Goal: Find specific page/section: Find specific page/section

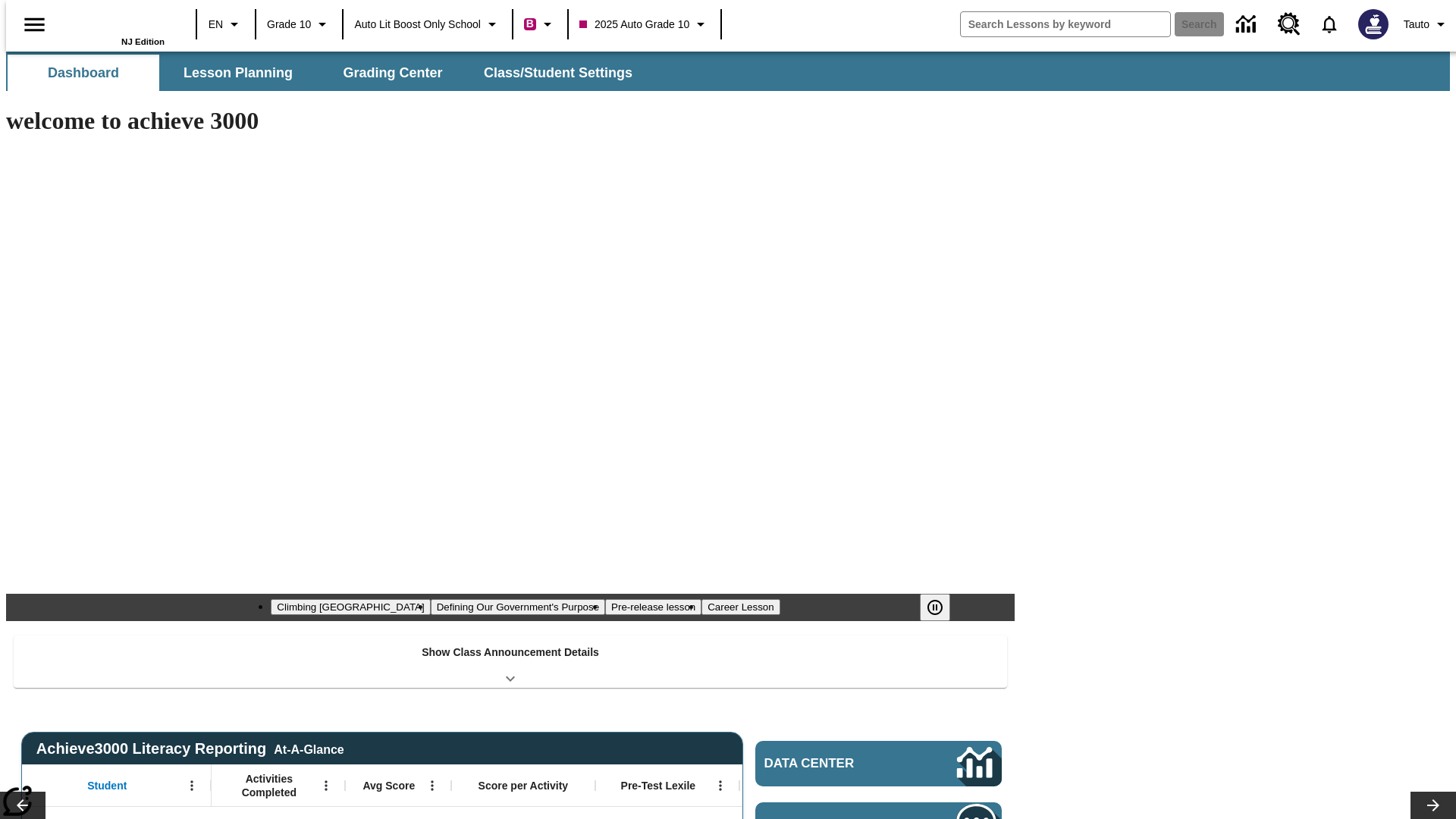
type input "-1"
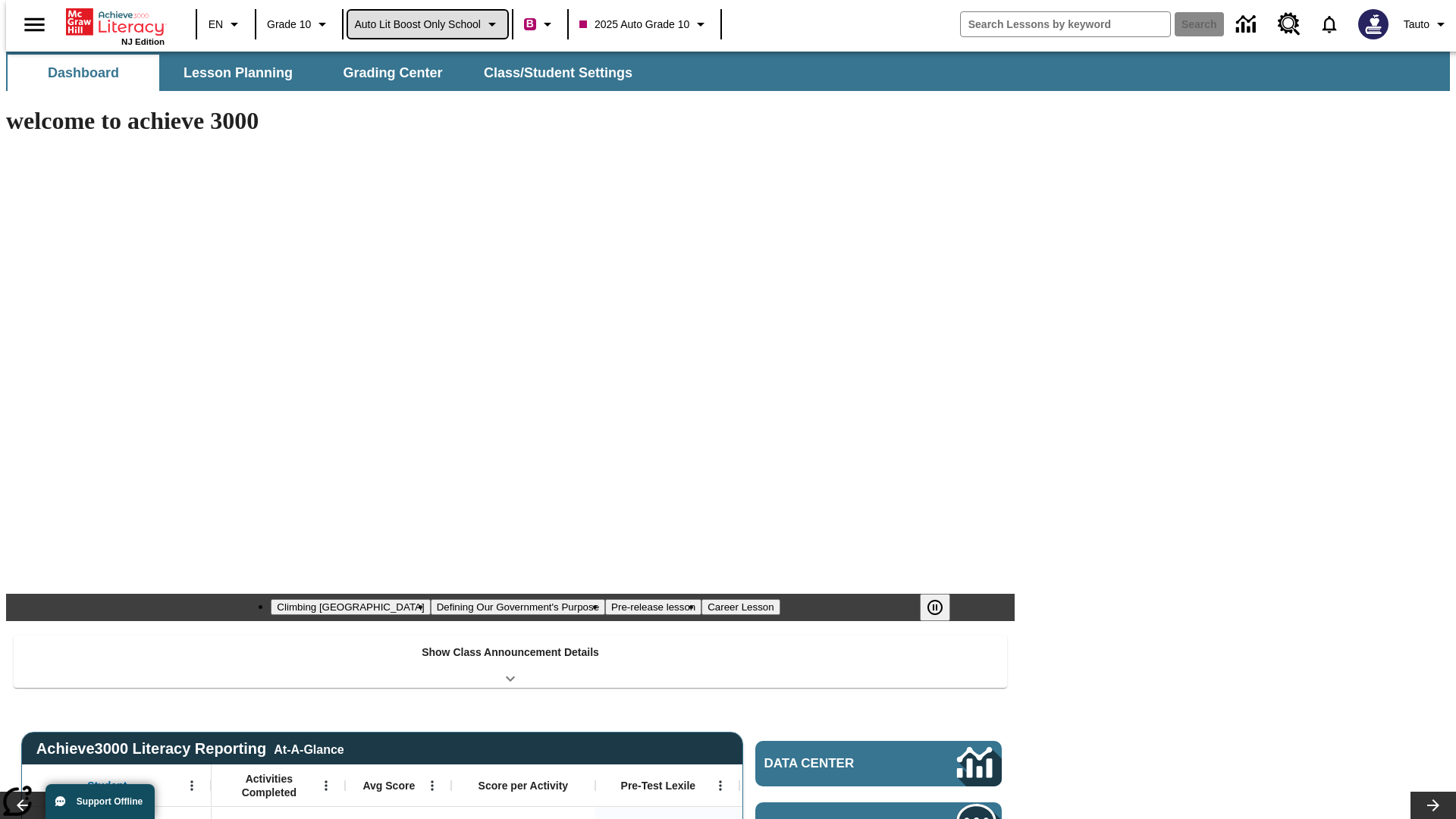
click at [427, 24] on span "Auto Lit Boost only School" at bounding box center [417, 24] width 127 height 16
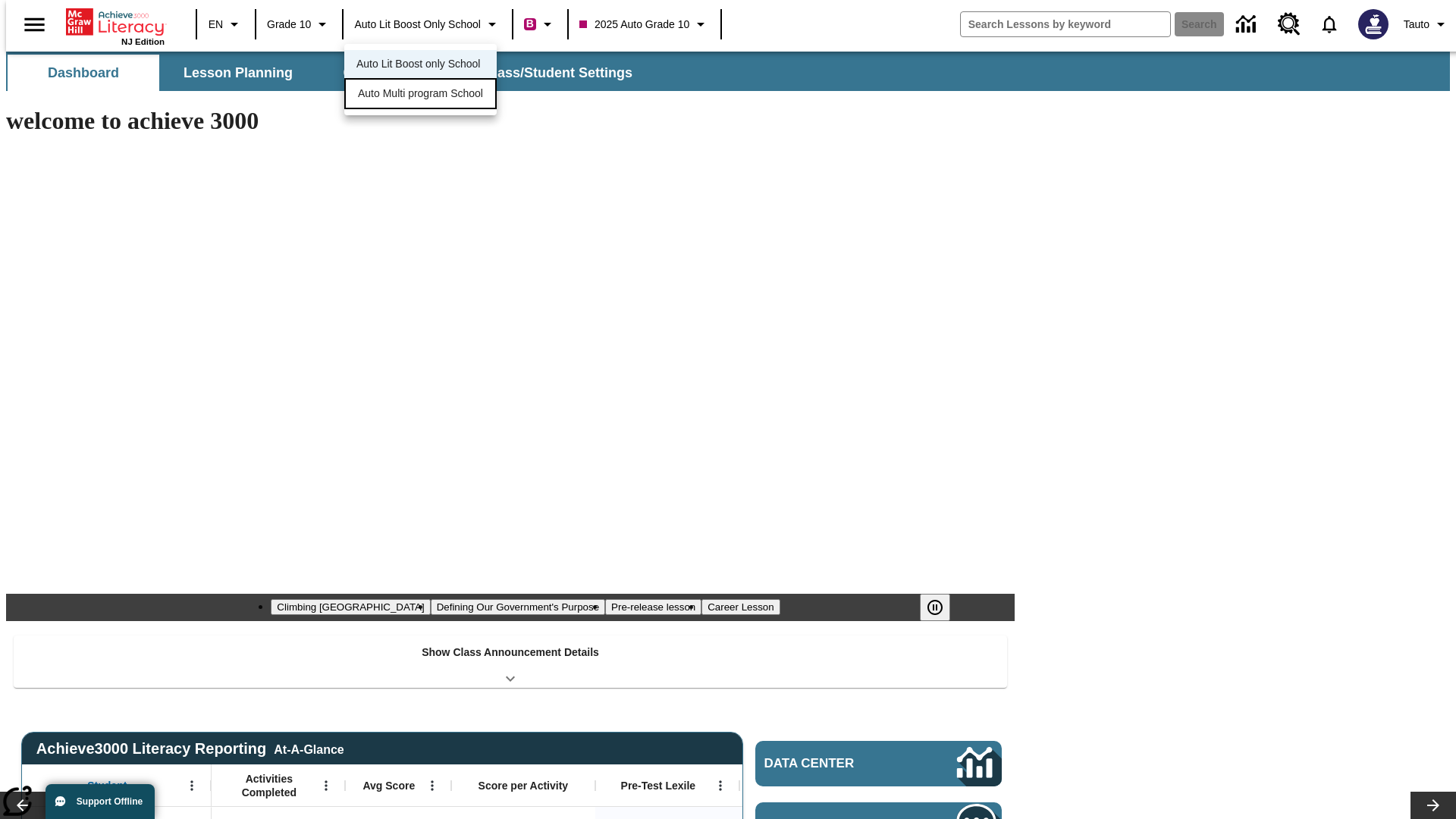
click at [425, 94] on span "Auto Multi program School" at bounding box center [420, 93] width 125 height 16
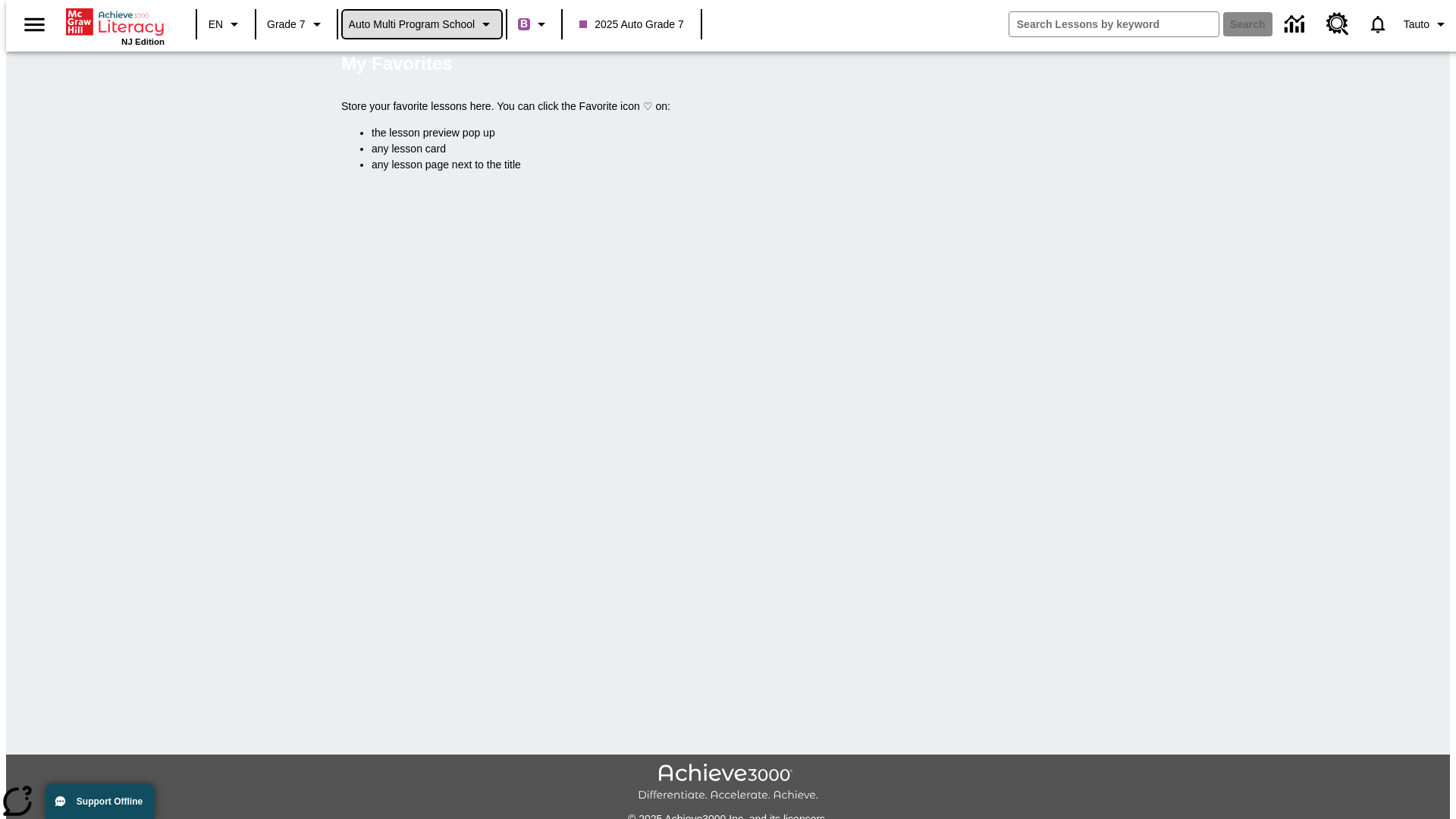
click at [422, 24] on span "Auto Multi program School" at bounding box center [412, 24] width 127 height 16
click at [417, 65] on span "Auto Lit Boost only School" at bounding box center [412, 63] width 124 height 16
